Goal: Task Accomplishment & Management: Manage account settings

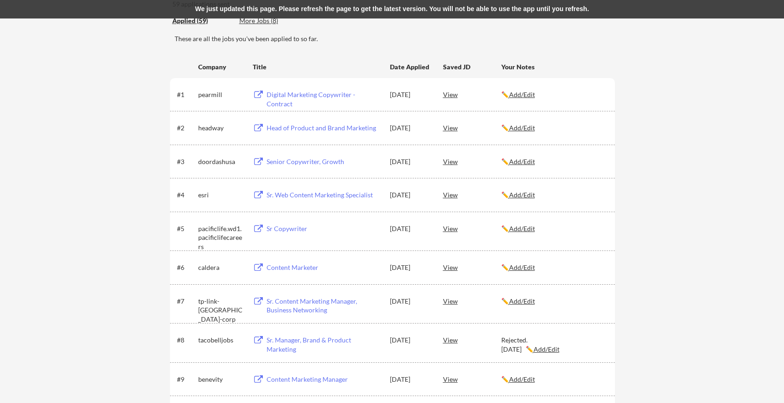
scroll to position [827, 0]
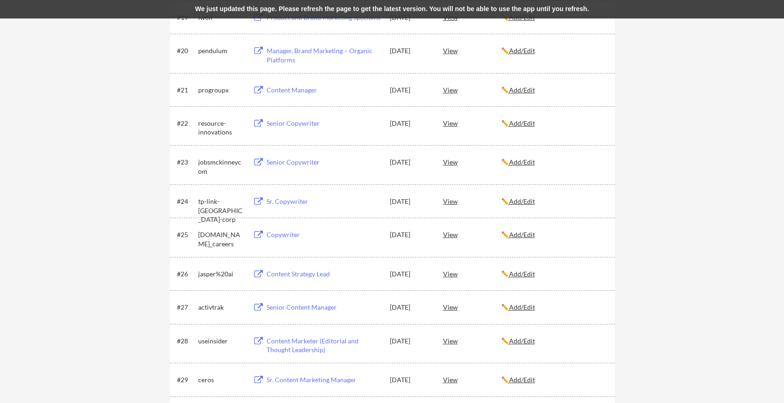
click at [533, 202] on u "Add/Edit" at bounding box center [522, 201] width 26 height 8
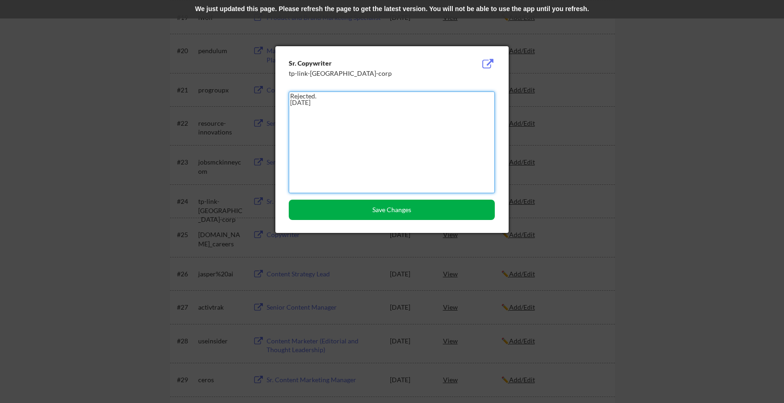
type textarea "Rejected. [DATE]"
click at [442, 213] on button "Save Changes" at bounding box center [392, 210] width 206 height 20
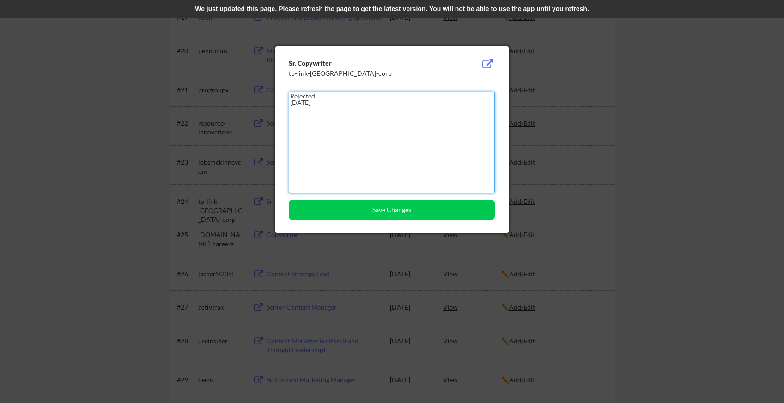
drag, startPoint x: 371, startPoint y: 103, endPoint x: 280, endPoint y: 94, distance: 91.4
click at [280, 94] on div "Sr. Copywriter tp-link-[GEOGRAPHIC_DATA]-corp Rejected. [DATE] Save Changes" at bounding box center [391, 139] width 233 height 187
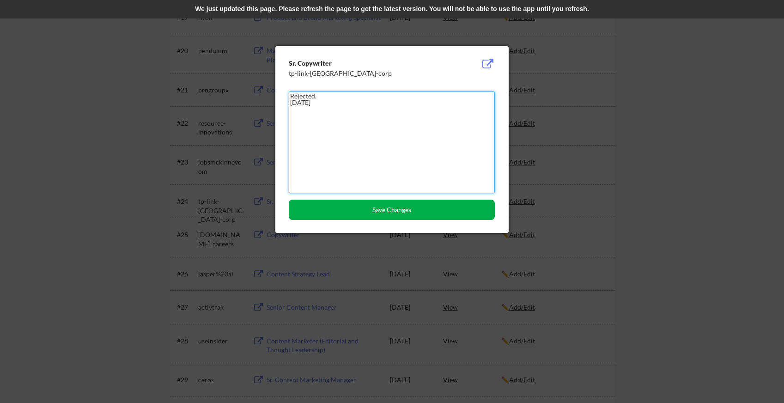
click at [363, 210] on button "Save Changes" at bounding box center [392, 210] width 206 height 20
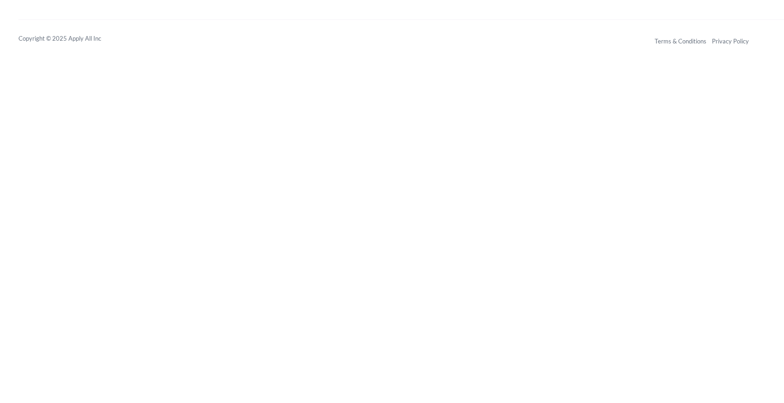
scroll to position [909, 0]
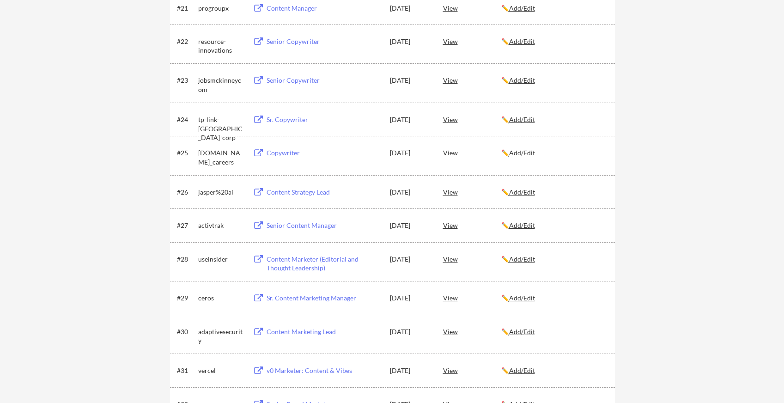
click at [531, 118] on u "Add/Edit" at bounding box center [522, 119] width 26 height 8
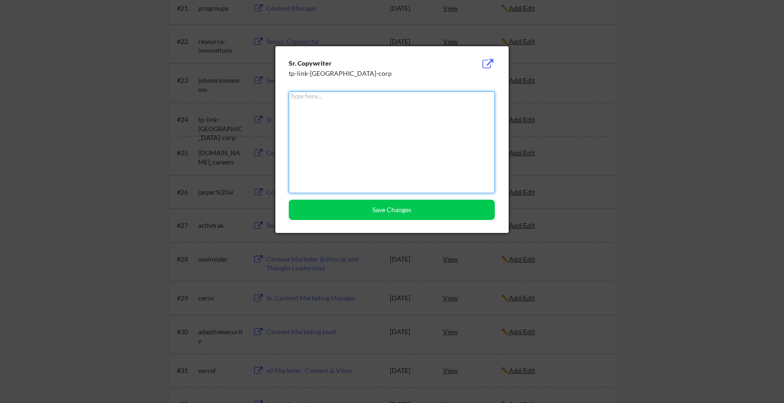
paste textarea "Rejected. [DATE]"
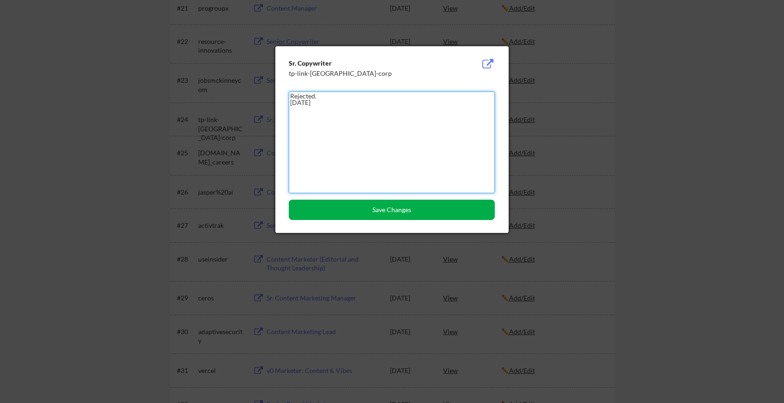
type textarea "Rejected. [DATE]"
click at [381, 216] on button "Save Changes" at bounding box center [392, 210] width 206 height 20
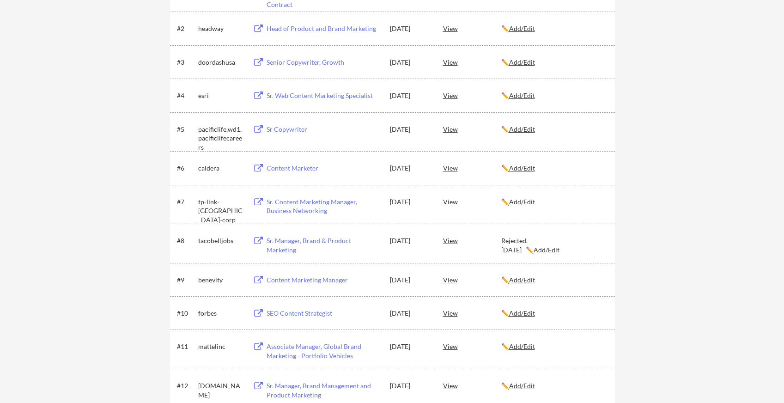
scroll to position [40, 0]
